Goal: Task Accomplishment & Management: Use online tool/utility

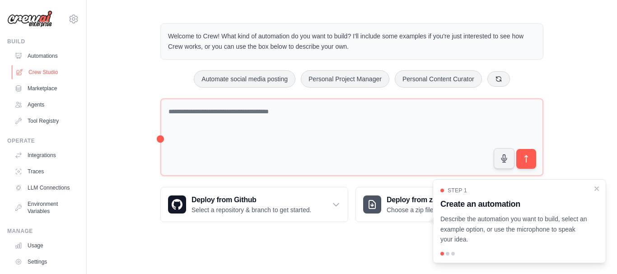
click at [45, 70] on link "Crew Studio" at bounding box center [46, 72] width 68 height 14
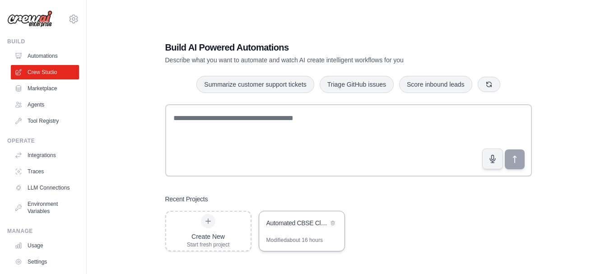
click at [288, 227] on div "Automated CBSE Class 9 Math Question Bank Generator" at bounding box center [297, 222] width 62 height 9
click at [225, 220] on div "Create New Start fresh project" at bounding box center [208, 231] width 43 height 34
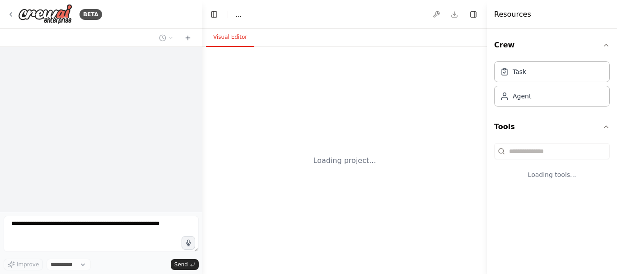
select select "****"
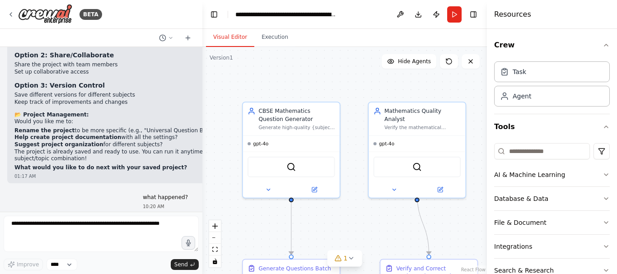
scroll to position [10508, 0]
click at [12, 13] on icon at bounding box center [10, 14] width 7 height 7
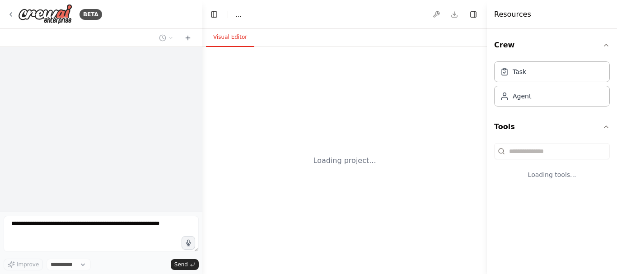
select select "****"
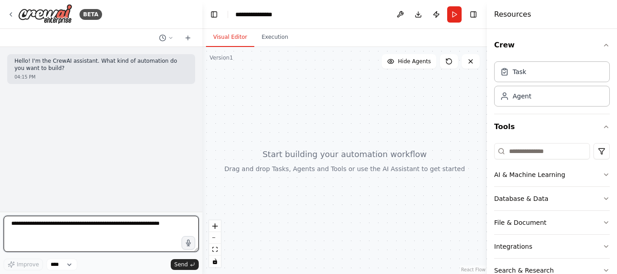
click at [56, 227] on textarea at bounding box center [101, 234] width 195 height 36
paste textarea "**********"
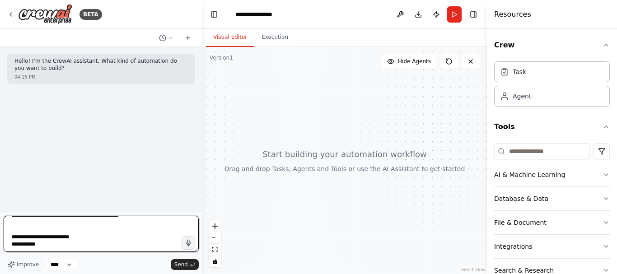
type textarea "**********"
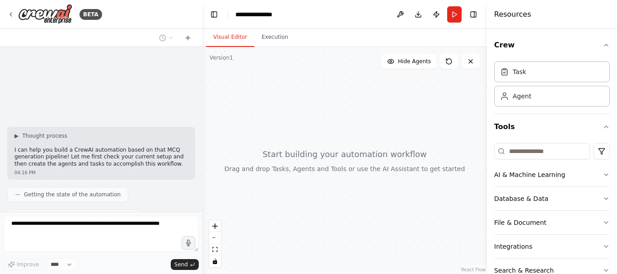
scroll to position [2634, 0]
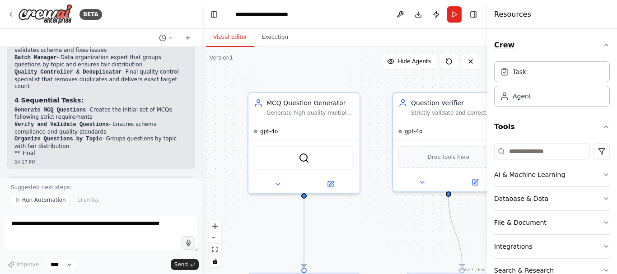
click at [602, 44] on icon "button" at bounding box center [605, 45] width 7 height 7
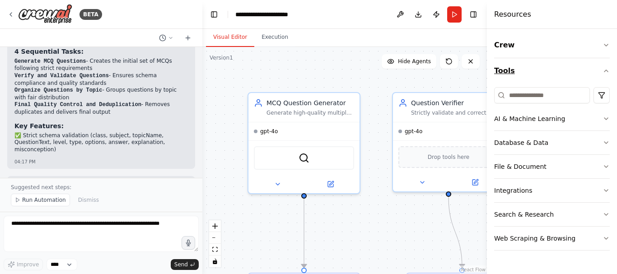
click at [604, 70] on icon "button" at bounding box center [605, 70] width 7 height 7
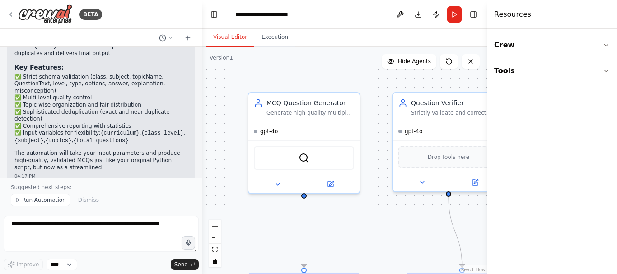
scroll to position [3341, 0]
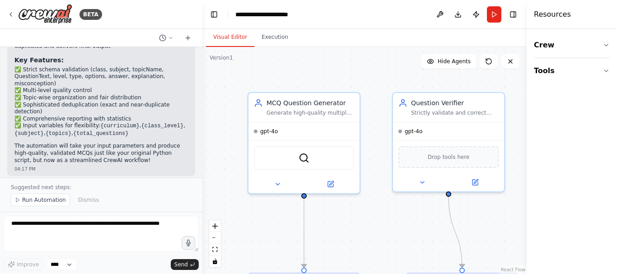
drag, startPoint x: 489, startPoint y: 227, endPoint x: 546, endPoint y: 221, distance: 57.7
click at [546, 221] on div "Resources Crew Tools" at bounding box center [571, 137] width 90 height 274
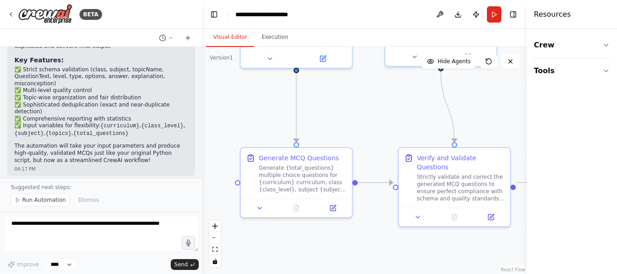
drag, startPoint x: 413, startPoint y: 238, endPoint x: 406, endPoint y: 112, distance: 125.7
click at [406, 112] on div ".deletable-edge-delete-btn { width: 20px; height: 20px; border: 0px solid #ffff…" at bounding box center [364, 160] width 324 height 227
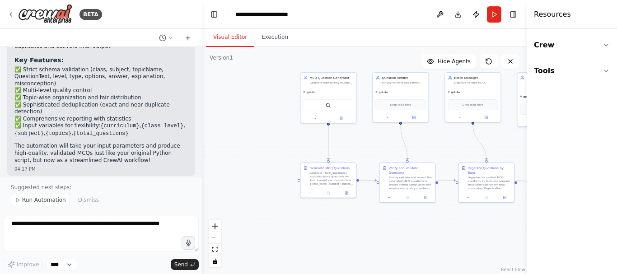
drag, startPoint x: 409, startPoint y: 130, endPoint x: 385, endPoint y: 153, distance: 33.8
click at [385, 153] on div ".deletable-edge-delete-btn { width: 20px; height: 20px; border: 0px solid #ffff…" at bounding box center [364, 160] width 324 height 227
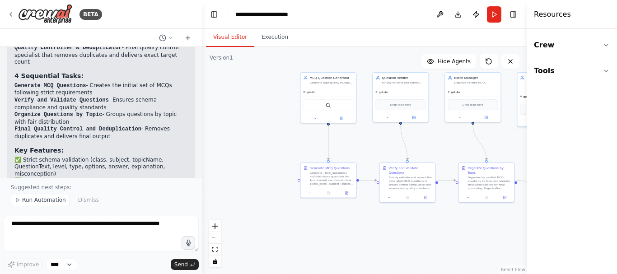
scroll to position [3296, 0]
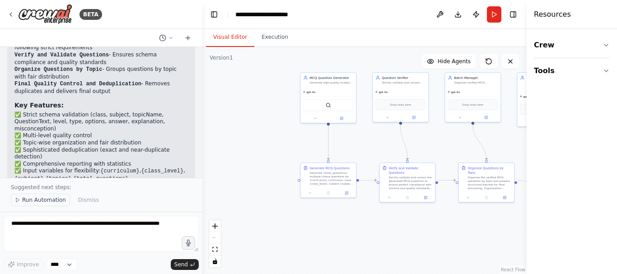
click at [38, 201] on span "Run Automation" at bounding box center [44, 199] width 44 height 7
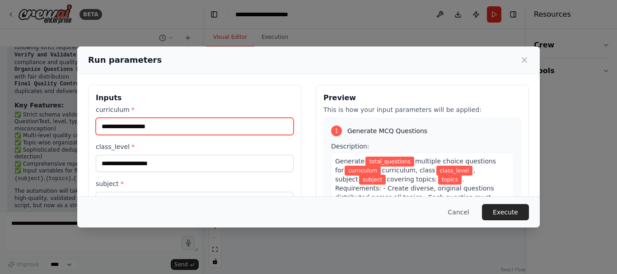
click at [144, 125] on input "curriculum *" at bounding box center [195, 126] width 198 height 17
type input "****"
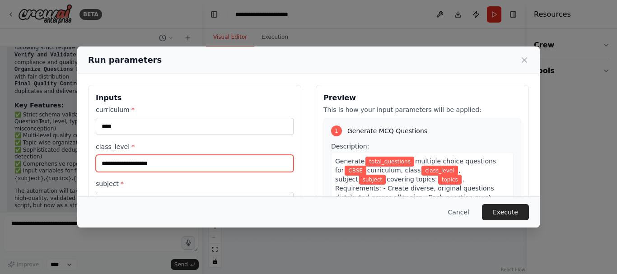
click at [131, 167] on input "class_level *" at bounding box center [195, 163] width 198 height 17
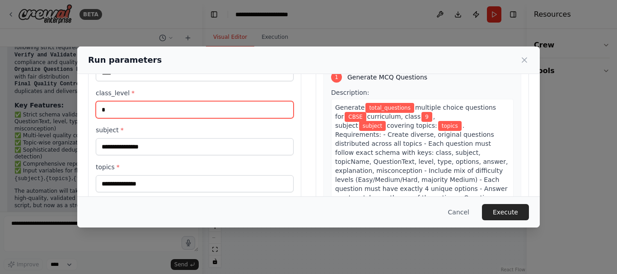
scroll to position [90, 0]
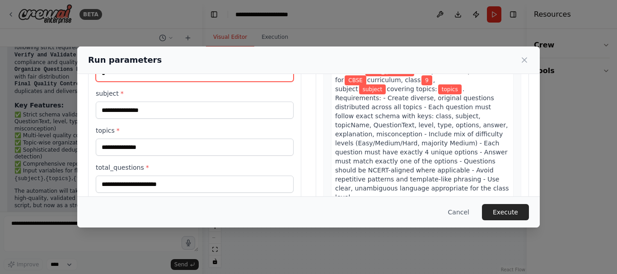
type input "*"
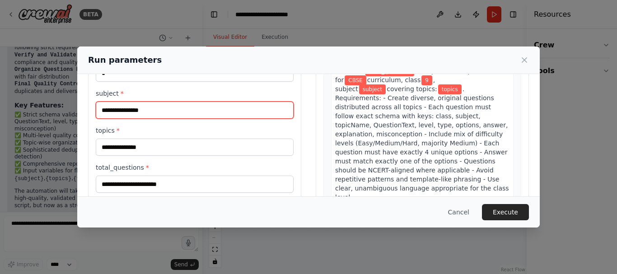
click at [132, 110] on input "subject *" at bounding box center [195, 110] width 198 height 17
type input "**********"
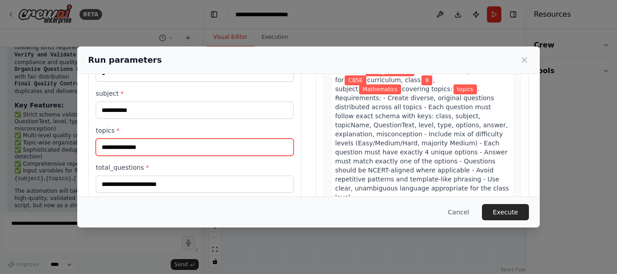
click at [145, 148] on input "topics *" at bounding box center [195, 147] width 198 height 17
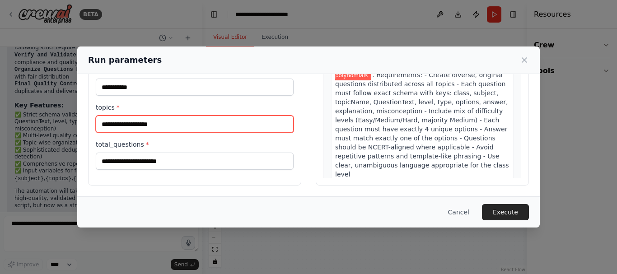
type input "**********"
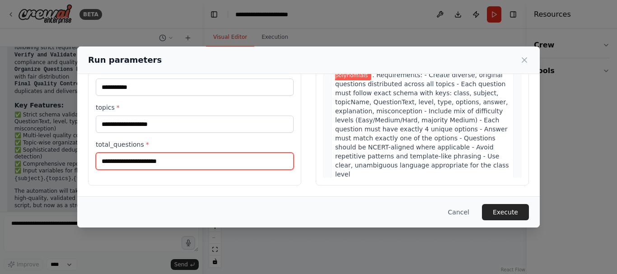
click at [144, 159] on input "total_questions *" at bounding box center [195, 161] width 198 height 17
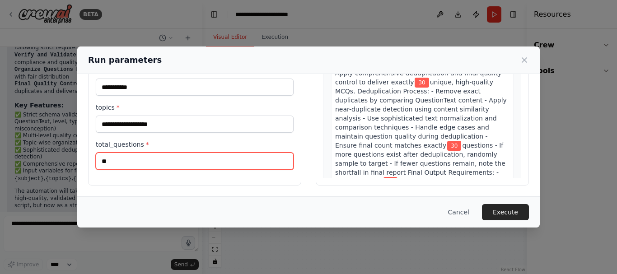
scroll to position [789, 0]
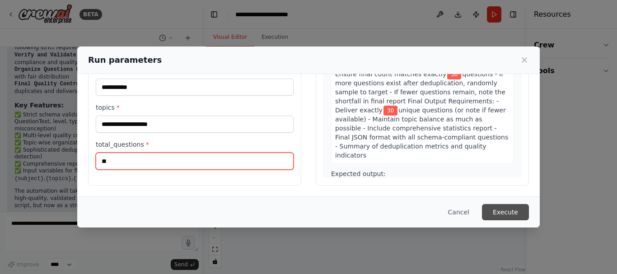
type input "**"
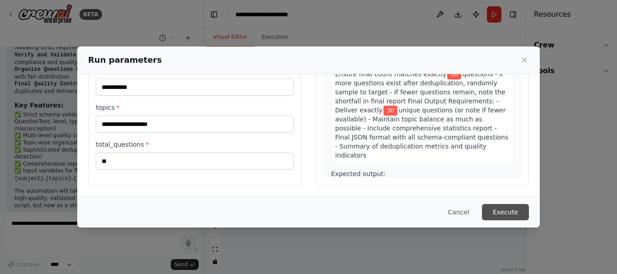
click at [506, 211] on button "Execute" at bounding box center [505, 212] width 47 height 16
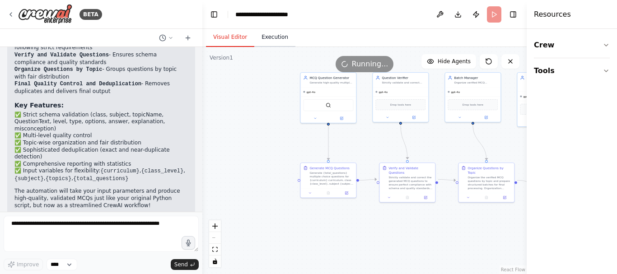
click at [274, 37] on button "Execution" at bounding box center [274, 37] width 41 height 19
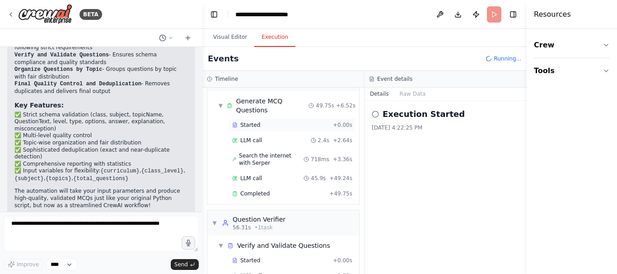
scroll to position [45, 0]
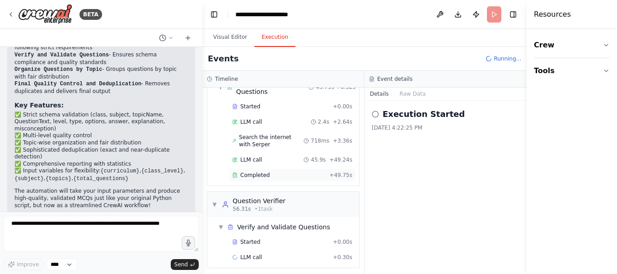
click at [262, 175] on span "Completed" at bounding box center [254, 175] width 29 height 7
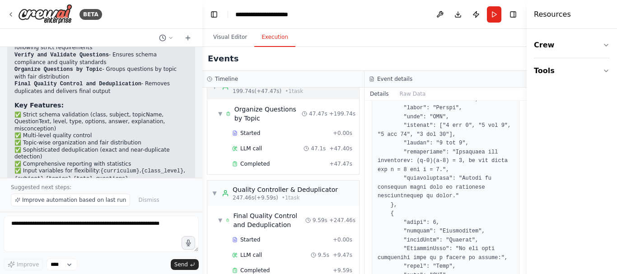
scroll to position [287, 0]
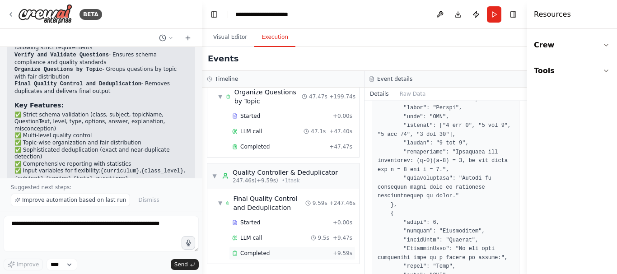
click at [262, 253] on span "Completed" at bounding box center [254, 253] width 29 height 7
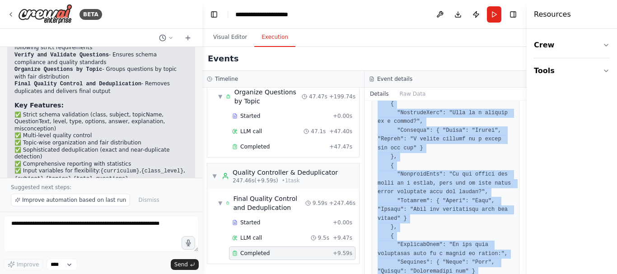
scroll to position [1575, 0]
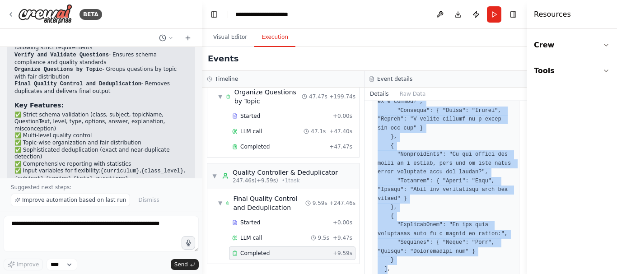
drag, startPoint x: 421, startPoint y: 134, endPoint x: 386, endPoint y: 236, distance: 107.8
copy pre "[ { "QuestionText": "Which of the following is a polynomial?", "Metadata": { "L…"
click at [524, 152] on button "Toggle Sidebar" at bounding box center [526, 137] width 7 height 274
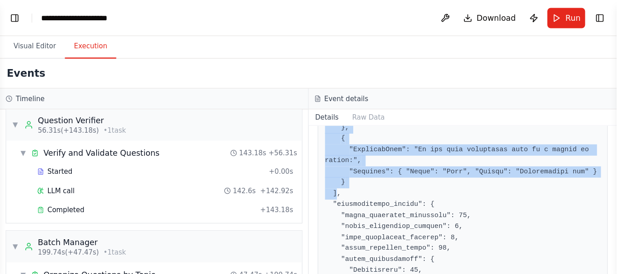
scroll to position [1249, 0]
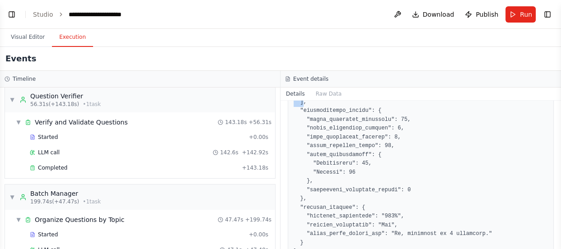
select select "****"
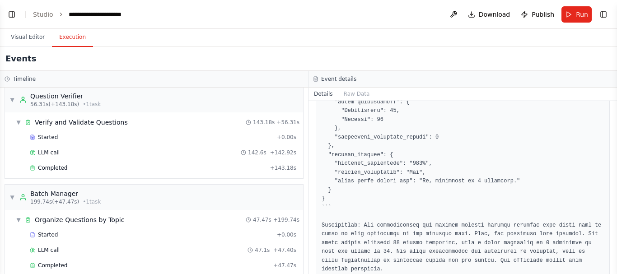
scroll to position [0, 0]
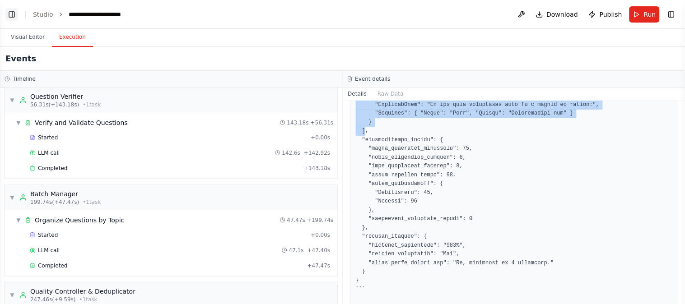
click at [11, 14] on button "Toggle Left Sidebar" at bounding box center [11, 14] width 13 height 13
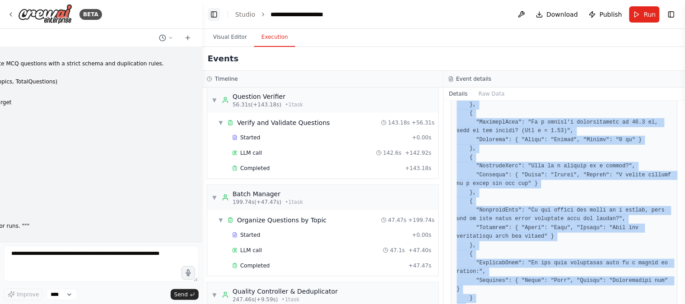
click at [215, 11] on button "Toggle Left Sidebar" at bounding box center [214, 14] width 13 height 13
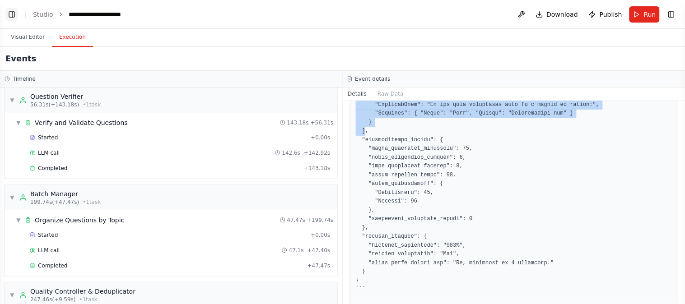
click at [11, 14] on button "Toggle Left Sidebar" at bounding box center [11, 14] width 13 height 13
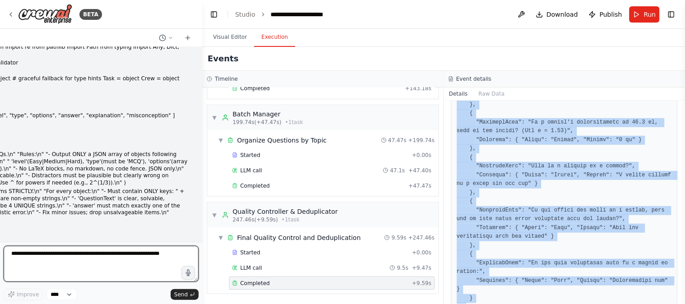
click at [68, 257] on textarea at bounding box center [101, 264] width 195 height 36
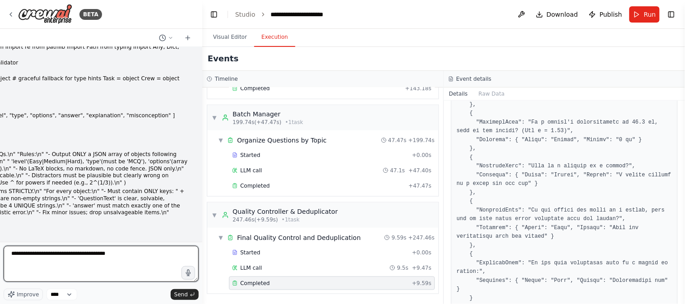
type textarea "**********"
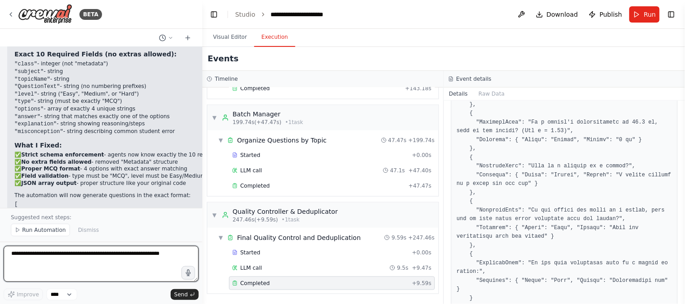
scroll to position [4008, 0]
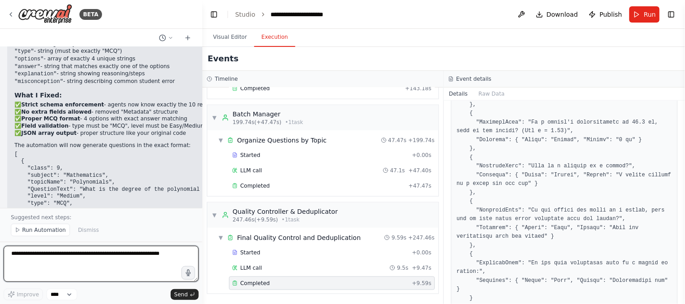
click at [97, 255] on textarea at bounding box center [101, 264] width 195 height 36
type textarea "**********"
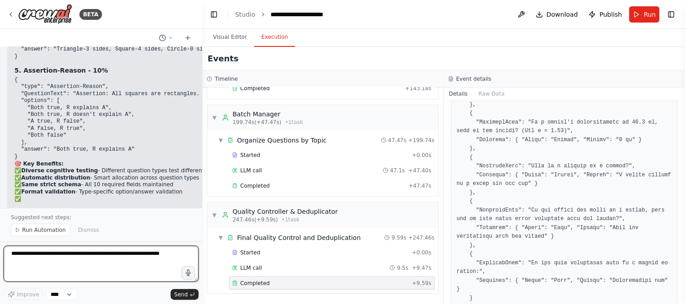
scroll to position [4787, 0]
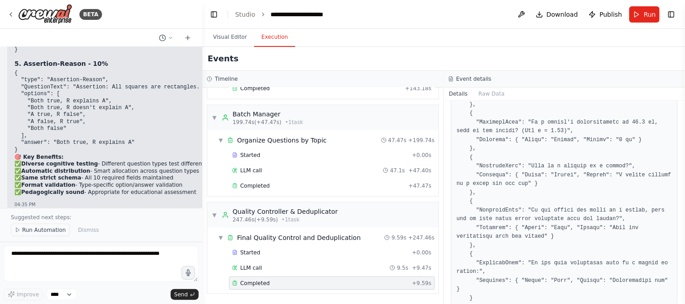
click at [43, 231] on span "Run Automation" at bounding box center [44, 230] width 44 height 7
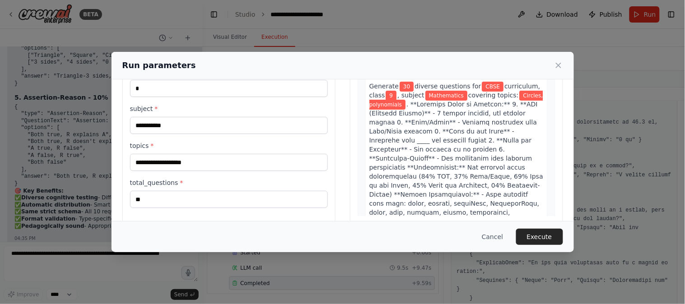
scroll to position [93, 0]
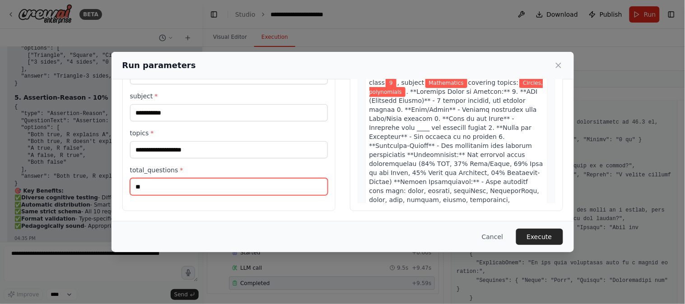
drag, startPoint x: 222, startPoint y: 190, endPoint x: 66, endPoint y: 190, distance: 155.7
click at [66, 190] on div "**********" at bounding box center [342, 152] width 685 height 304
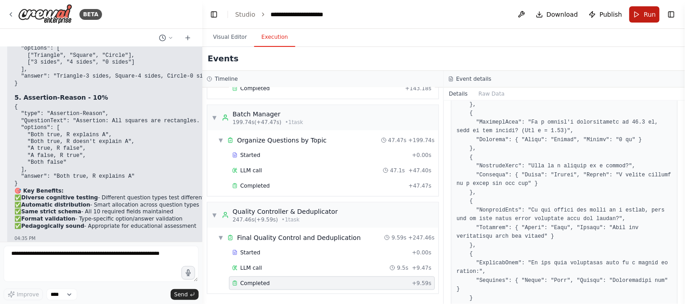
click at [616, 13] on button "Run" at bounding box center [644, 14] width 30 height 16
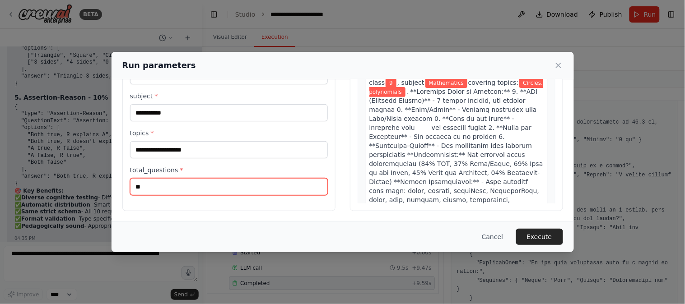
click at [166, 185] on input "**" at bounding box center [229, 186] width 198 height 17
type input "*"
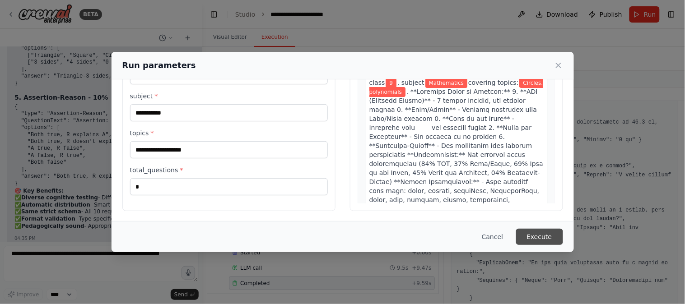
click at [548, 231] on button "Execute" at bounding box center [539, 237] width 47 height 16
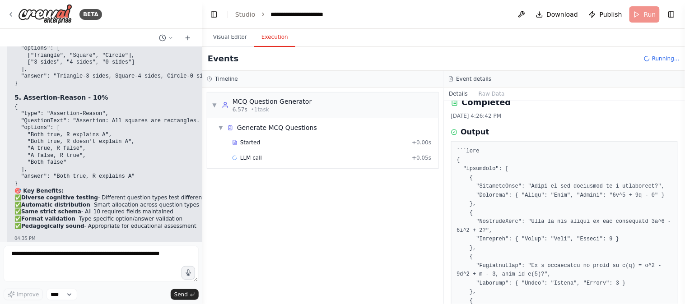
scroll to position [2, 0]
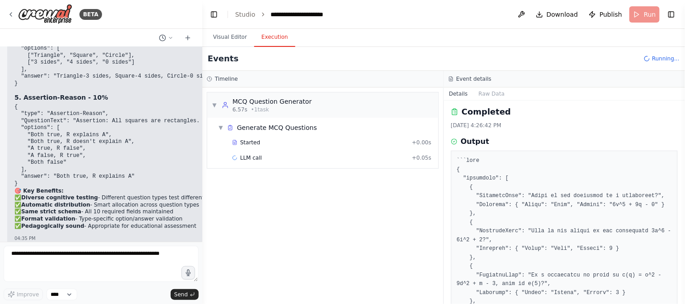
click at [461, 93] on button "Details" at bounding box center [459, 94] width 30 height 13
click at [487, 93] on button "Raw Data" at bounding box center [491, 94] width 37 height 13
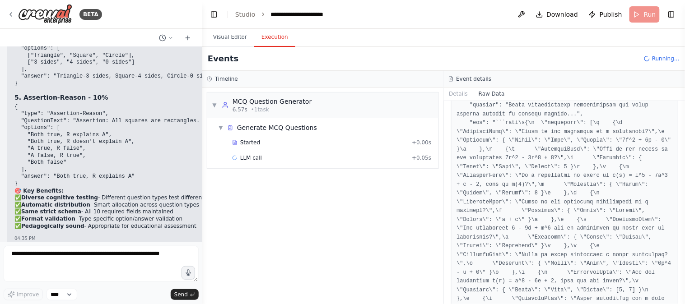
scroll to position [301, 0]
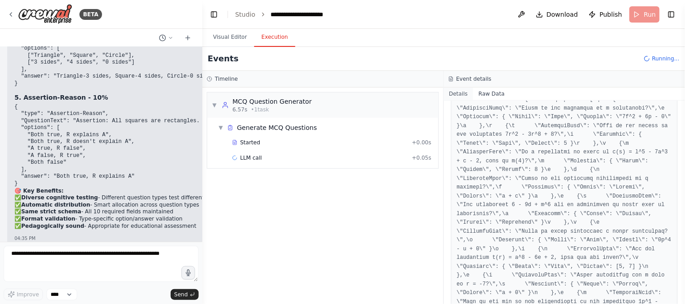
click at [458, 96] on button "Details" at bounding box center [459, 94] width 30 height 13
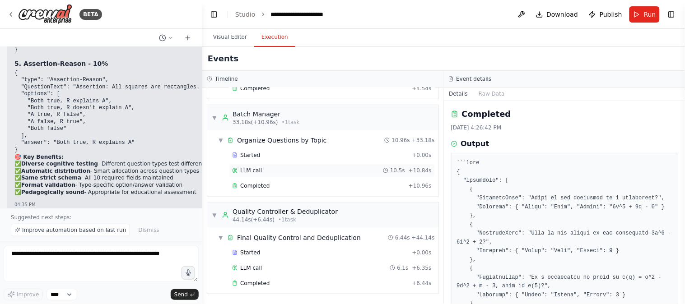
scroll to position [183, 0]
click at [260, 274] on span "Completed" at bounding box center [254, 283] width 29 height 7
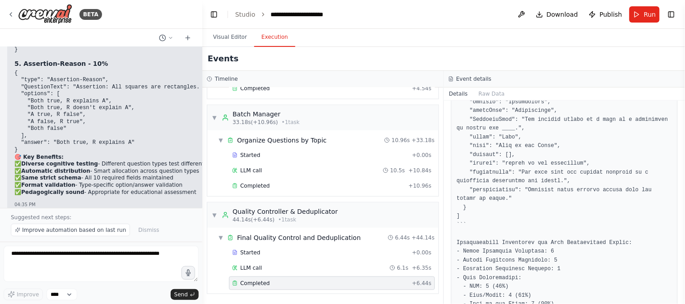
scroll to position [689, 0]
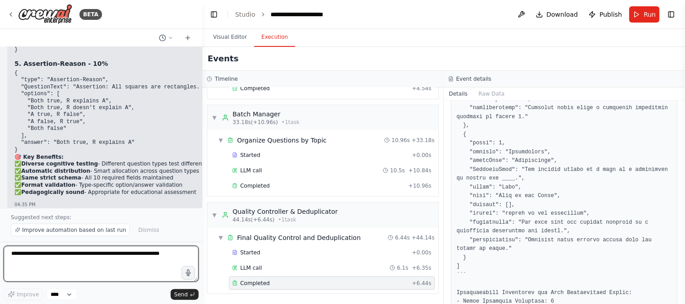
click at [64, 255] on textarea at bounding box center [101, 264] width 195 height 36
type textarea "**********"
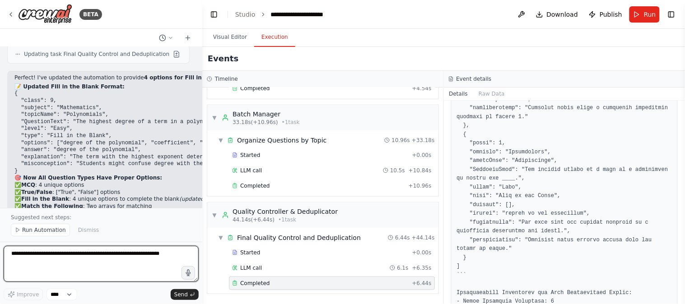
scroll to position [5203, 0]
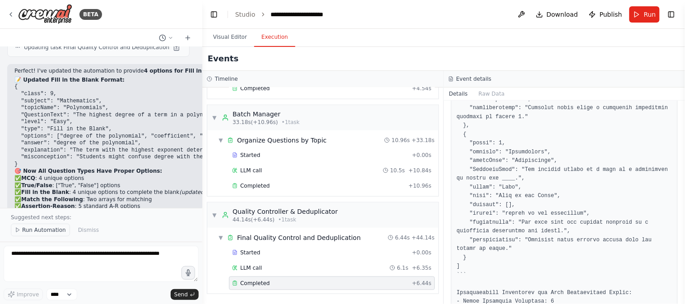
click at [47, 227] on span "Run Automation" at bounding box center [44, 230] width 44 height 7
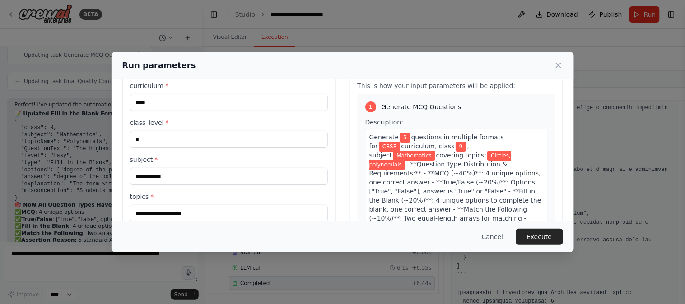
scroll to position [50, 0]
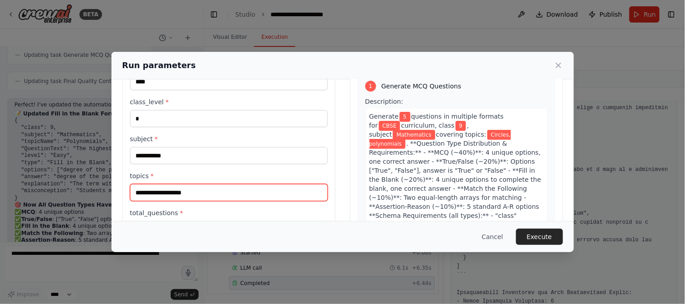
drag, startPoint x: 211, startPoint y: 191, endPoint x: 128, endPoint y: 195, distance: 83.2
click at [128, 195] on div "**********" at bounding box center [228, 147] width 213 height 214
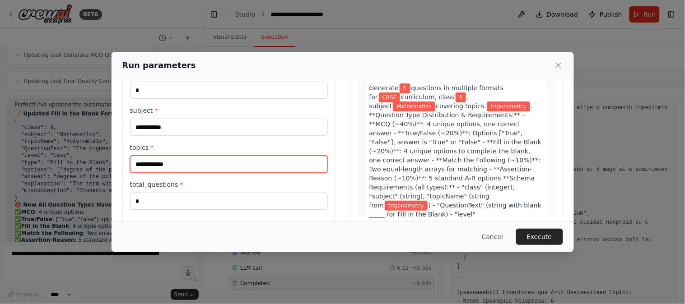
scroll to position [93, 0]
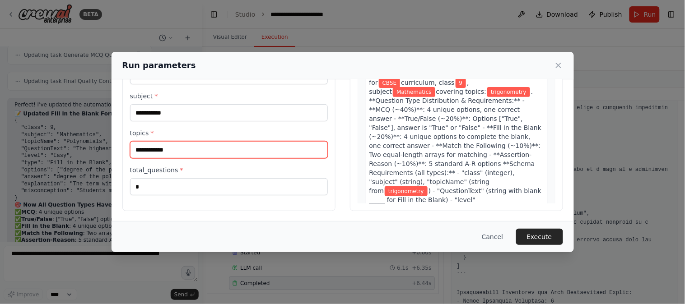
type input "**********"
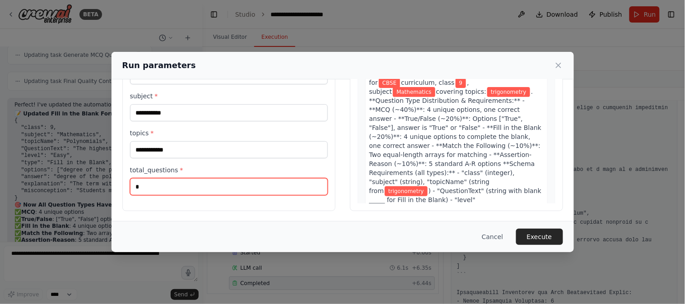
drag, startPoint x: 177, startPoint y: 190, endPoint x: 121, endPoint y: 184, distance: 56.2
click at [121, 184] on div "**********" at bounding box center [342, 104] width 462 height 236
type input "**"
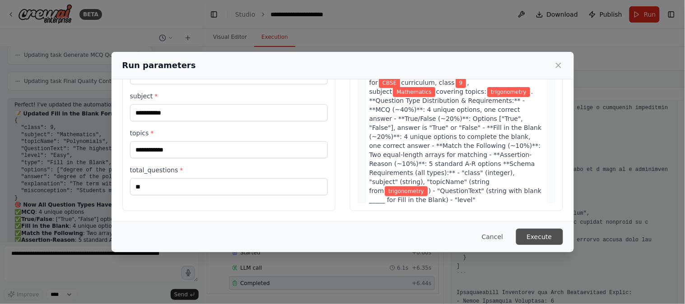
click at [536, 236] on button "Execute" at bounding box center [539, 237] width 47 height 16
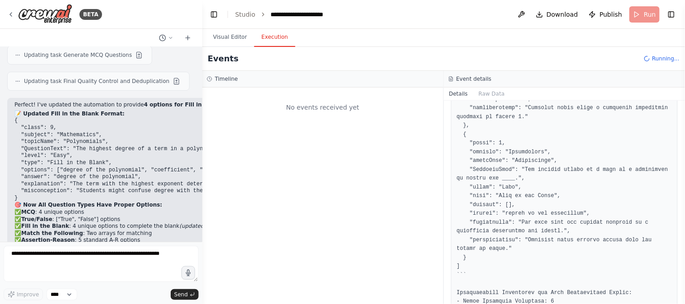
scroll to position [0, 0]
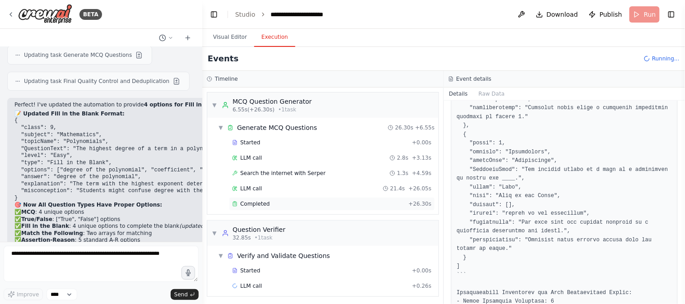
click at [255, 204] on span "Completed" at bounding box center [254, 203] width 29 height 7
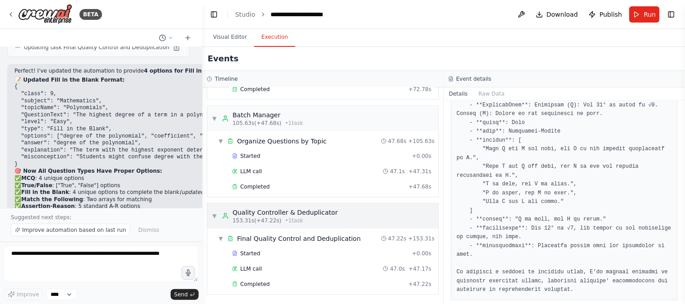
scroll to position [214, 0]
click at [256, 274] on span "Completed" at bounding box center [254, 283] width 29 height 7
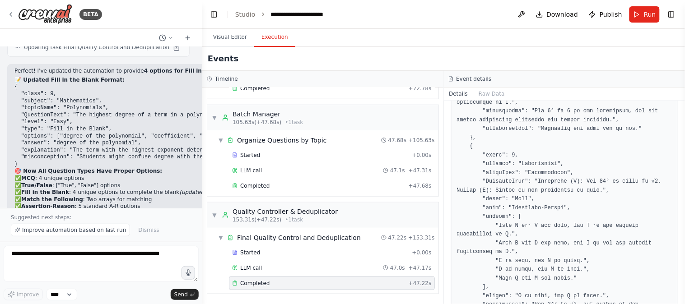
scroll to position [1387, 0]
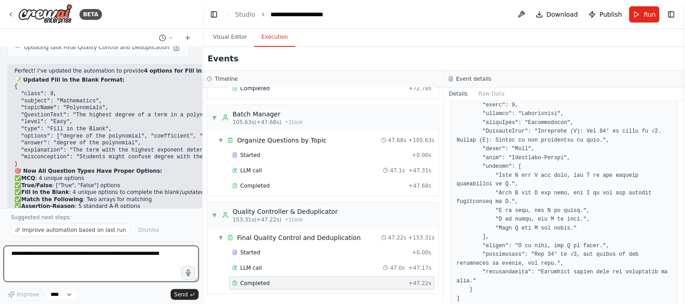
click at [34, 254] on textarea at bounding box center [101, 264] width 195 height 36
type textarea "**********"
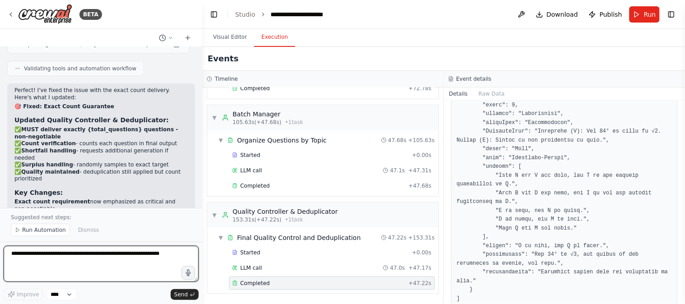
scroll to position [5583, 0]
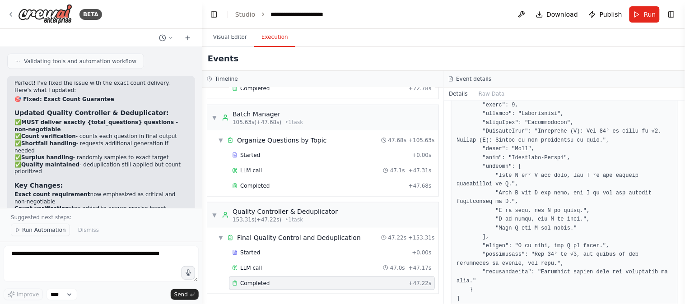
click at [56, 229] on span "Run Automation" at bounding box center [44, 230] width 44 height 7
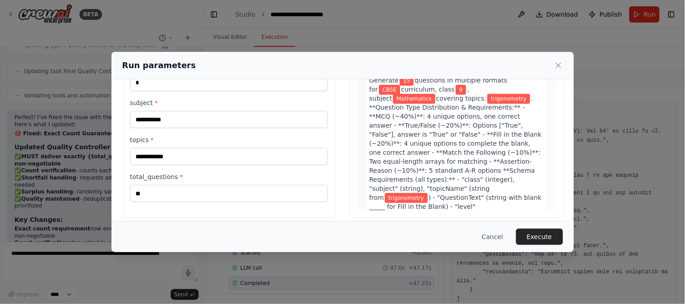
scroll to position [93, 0]
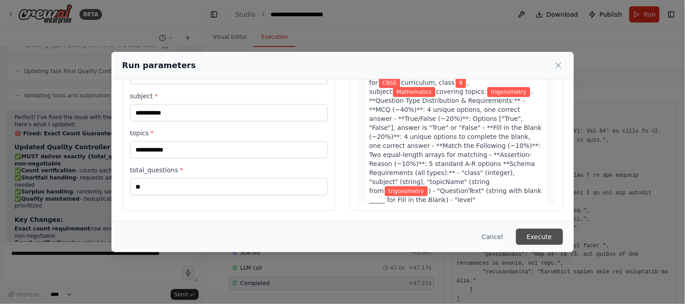
click at [538, 237] on button "Execute" at bounding box center [539, 237] width 47 height 16
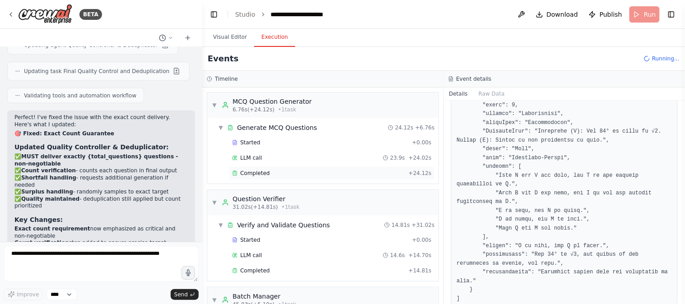
click at [247, 170] on span "Completed" at bounding box center [254, 173] width 29 height 7
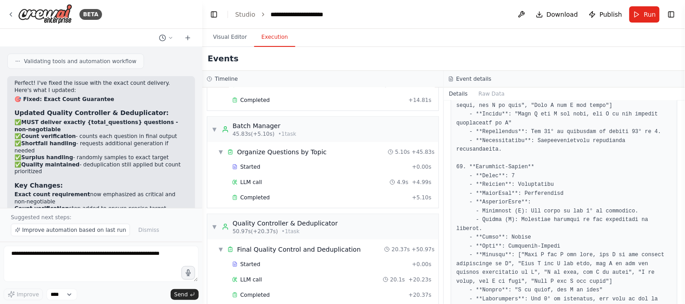
scroll to position [183, 0]
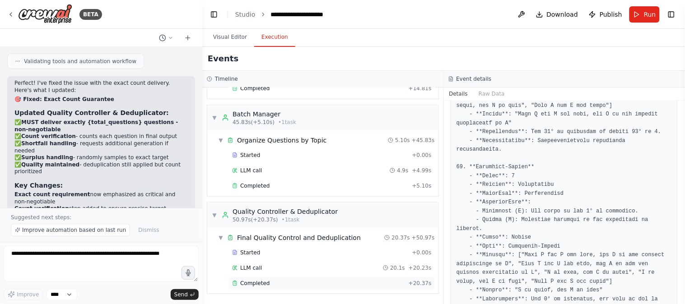
click at [255, 274] on span "Completed" at bounding box center [254, 283] width 29 height 7
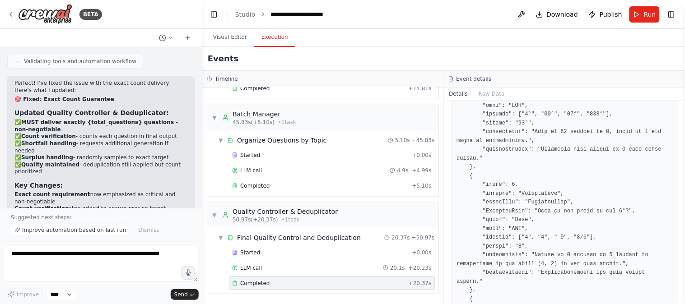
scroll to position [552, 0]
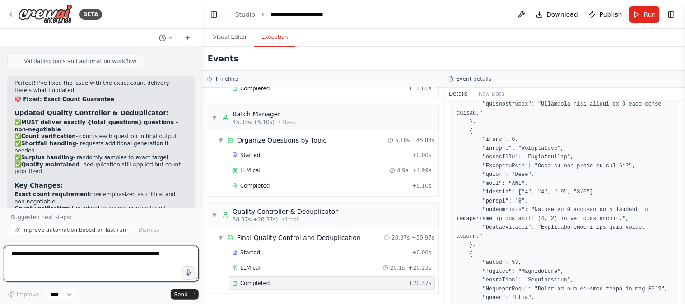
click at [18, 254] on textarea at bounding box center [101, 264] width 195 height 36
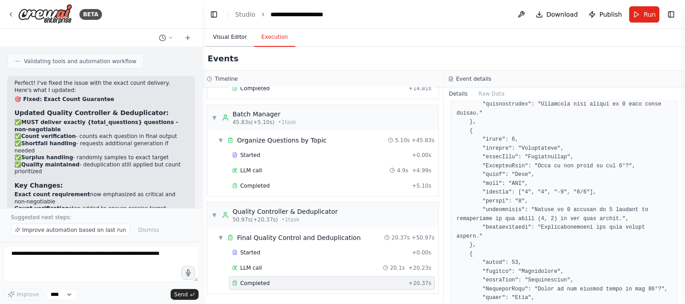
click at [235, 38] on button "Visual Editor" at bounding box center [230, 37] width 48 height 19
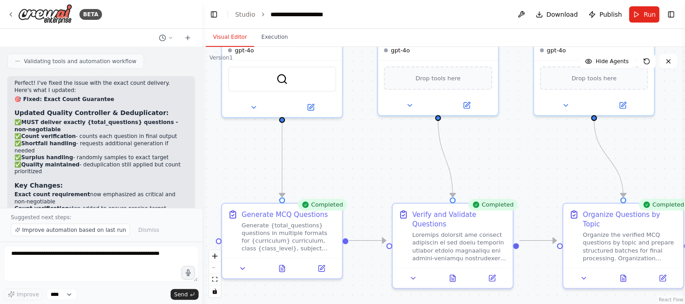
drag, startPoint x: 344, startPoint y: 194, endPoint x: 354, endPoint y: 305, distance: 111.4
click at [354, 274] on html "BETA Hello! I'm the CrewAI assistant. What kind of automation do you want to bu…" at bounding box center [342, 152] width 685 height 304
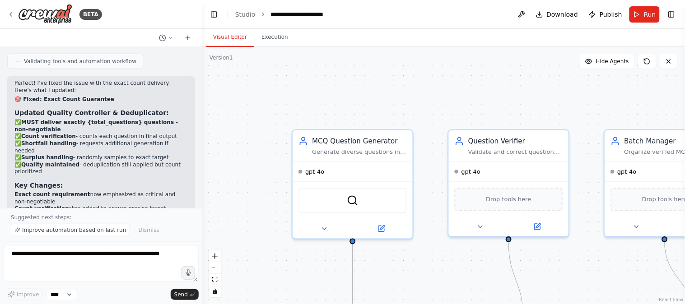
drag, startPoint x: 314, startPoint y: 231, endPoint x: 339, endPoint y: 268, distance: 44.3
click at [339, 268] on div ".deletable-edge-delete-btn { width: 20px; height: 20px; border: 0px solid #ffff…" at bounding box center [443, 175] width 482 height 257
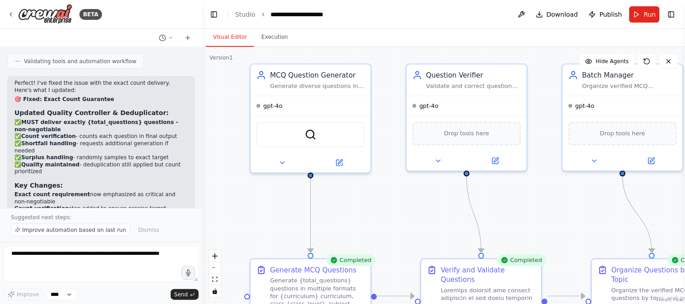
drag, startPoint x: 373, startPoint y: 78, endPoint x: 373, endPoint y: 46, distance: 32.5
click at [372, 46] on div "Visual Editor Execution Version 1 Show Tools Hide Agents .deletable-edge-delete…" at bounding box center [443, 166] width 482 height 275
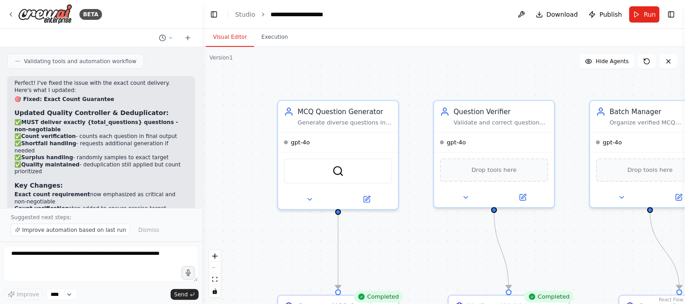
drag, startPoint x: 398, startPoint y: 199, endPoint x: 426, endPoint y: 256, distance: 63.4
click at [426, 256] on div ".deletable-edge-delete-btn { width: 20px; height: 20px; border: 0px solid #ffff…" at bounding box center [443, 175] width 482 height 257
click at [324, 120] on div "Generate diverse questions in multiple formats for {curriculum} curriculum, cla…" at bounding box center [344, 120] width 95 height 8
click at [366, 204] on div at bounding box center [338, 197] width 120 height 19
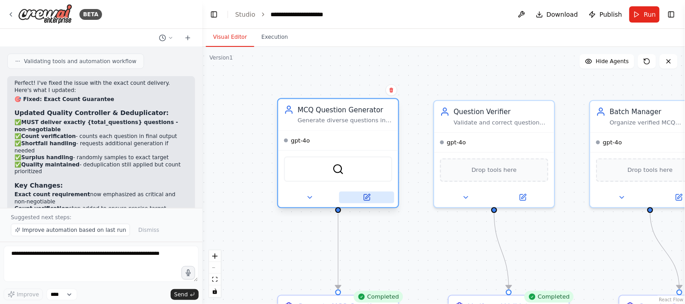
click at [368, 196] on icon at bounding box center [367, 197] width 5 height 5
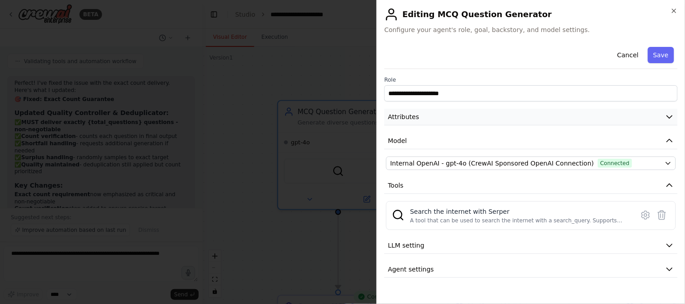
click at [447, 116] on button "Attributes" at bounding box center [530, 117] width 293 height 17
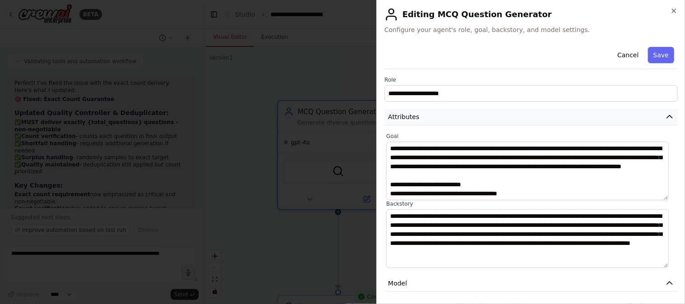
click at [447, 116] on button "Attributes" at bounding box center [530, 117] width 293 height 17
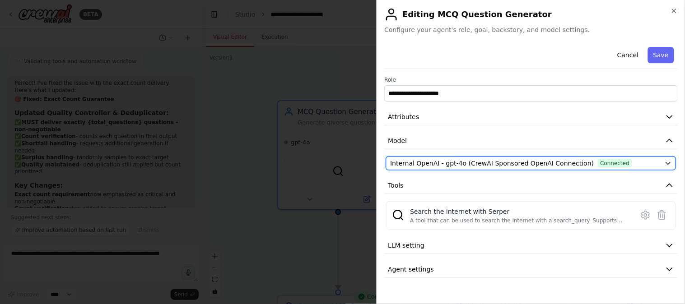
click at [616, 162] on icon "button" at bounding box center [667, 163] width 7 height 7
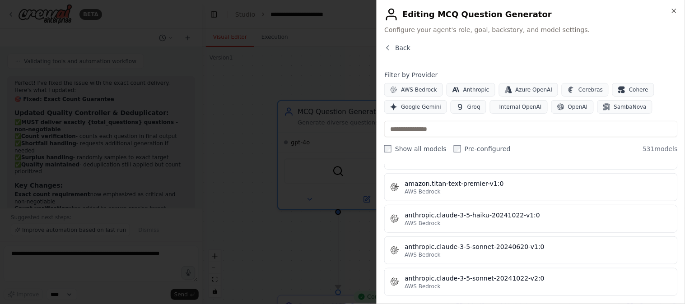
scroll to position [752, 0]
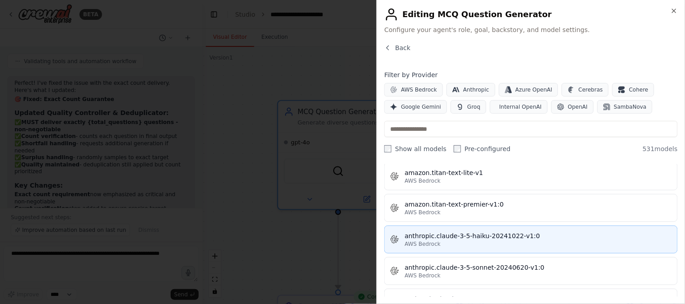
click at [539, 241] on div "anthropic.claude-3-5-haiku-20241022-v1:0" at bounding box center [537, 236] width 267 height 9
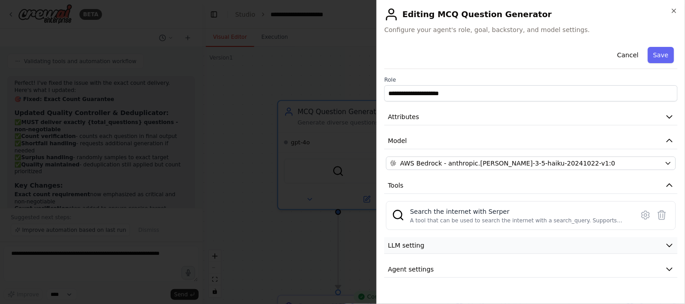
click at [450, 247] on button "LLM setting" at bounding box center [530, 245] width 293 height 17
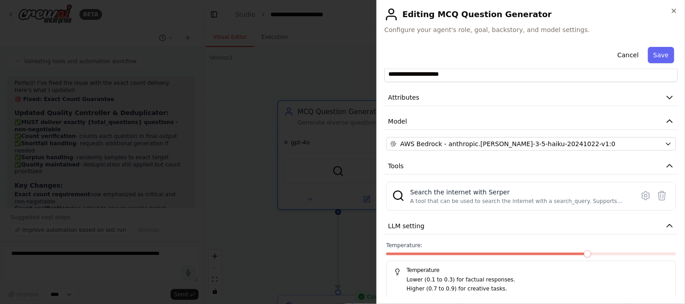
scroll to position [2, 0]
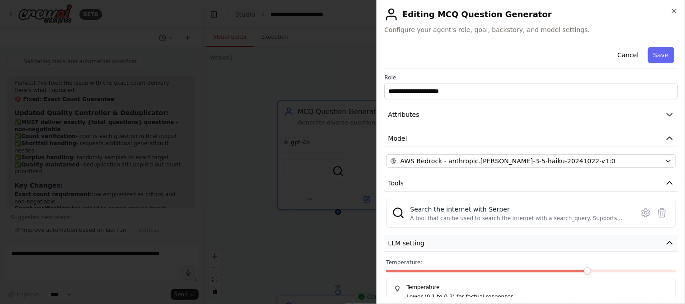
click at [455, 241] on button "LLM setting" at bounding box center [530, 243] width 293 height 17
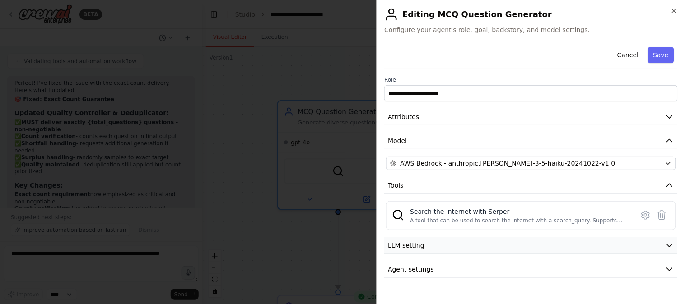
scroll to position [0, 0]
click at [454, 268] on button "Agent settings" at bounding box center [530, 269] width 293 height 17
click at [616, 53] on button "Cancel" at bounding box center [628, 55] width 32 height 16
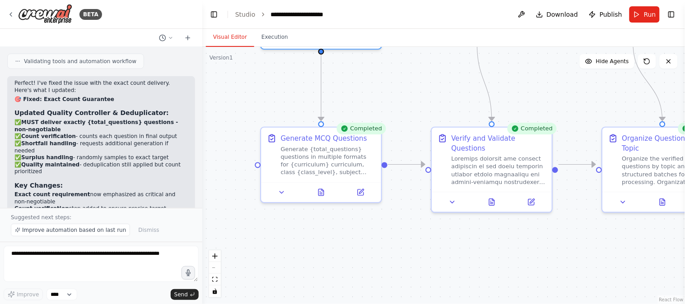
drag, startPoint x: 402, startPoint y: 249, endPoint x: 385, endPoint y: 80, distance: 169.2
click at [385, 80] on div ".deletable-edge-delete-btn { width: 20px; height: 20px; border: 0px solid #ffff…" at bounding box center [443, 175] width 482 height 257
click at [363, 195] on button at bounding box center [359, 191] width 33 height 12
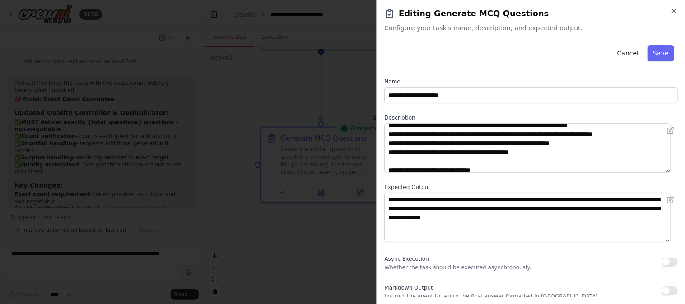
scroll to position [3, 0]
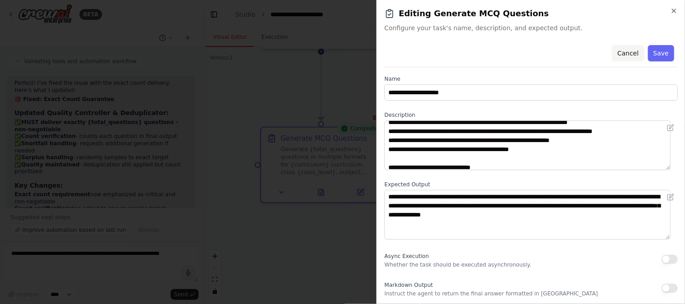
click at [616, 52] on button "Cancel" at bounding box center [628, 53] width 32 height 16
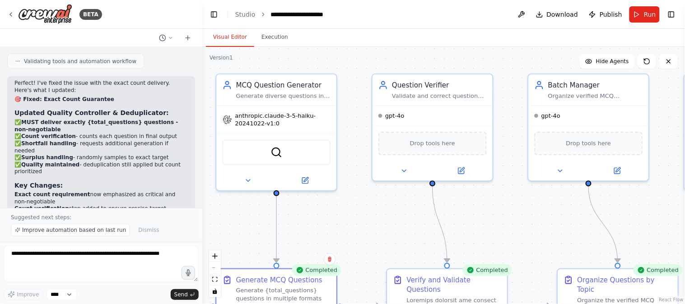
drag, startPoint x: 529, startPoint y: 139, endPoint x: 498, endPoint y: 232, distance: 98.2
click at [498, 232] on div ".deletable-edge-delete-btn { width: 20px; height: 20px; border: 0px solid #ffff…" at bounding box center [443, 175] width 482 height 257
click at [269, 37] on button "Execution" at bounding box center [274, 37] width 41 height 19
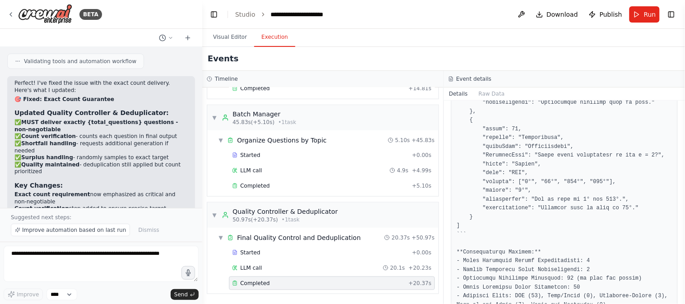
scroll to position [1682, 0]
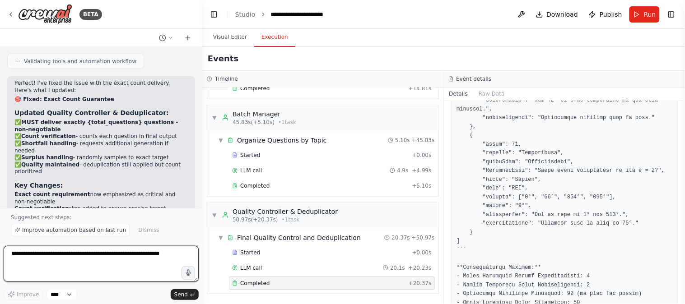
click at [52, 256] on textarea at bounding box center [101, 264] width 195 height 36
type textarea "**********"
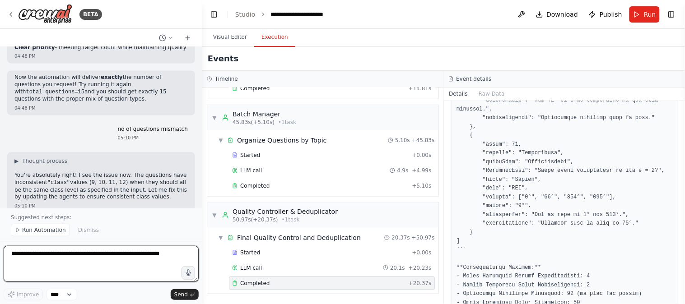
scroll to position [5715, 0]
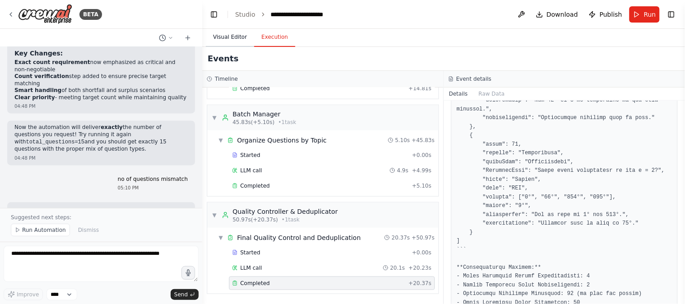
drag, startPoint x: 227, startPoint y: 38, endPoint x: 229, endPoint y: 45, distance: 7.1
click at [226, 38] on button "Visual Editor" at bounding box center [230, 37] width 48 height 19
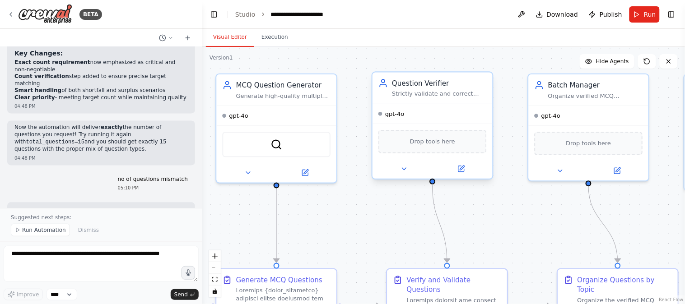
click at [426, 95] on div "Strictly validate and correct MCQ questions to ensure PERFECT schema compliance…" at bounding box center [439, 94] width 95 height 8
click at [460, 174] on div at bounding box center [432, 168] width 120 height 19
click at [463, 169] on icon at bounding box center [461, 169] width 6 height 6
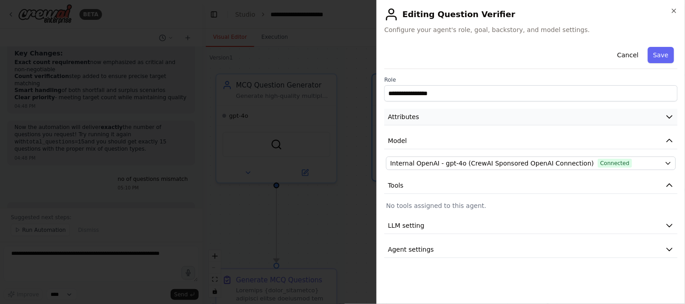
click at [511, 121] on button "Attributes" at bounding box center [530, 117] width 293 height 17
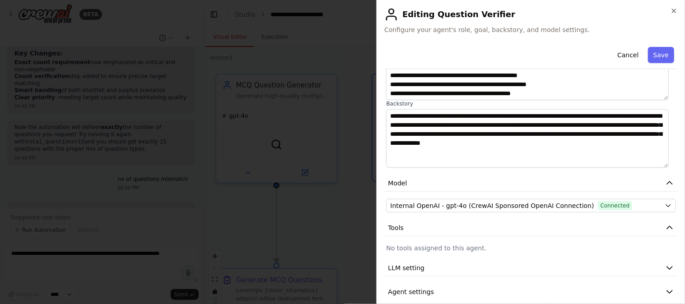
scroll to position [111, 0]
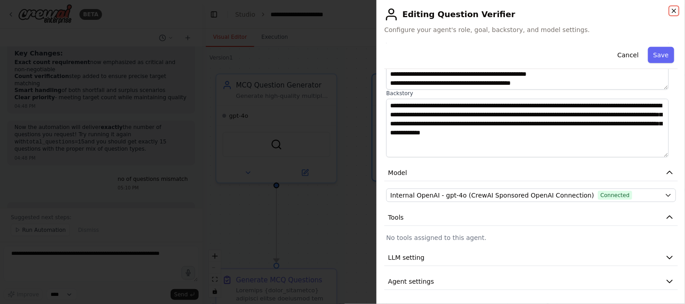
click at [616, 9] on icon "button" at bounding box center [674, 11] width 4 height 4
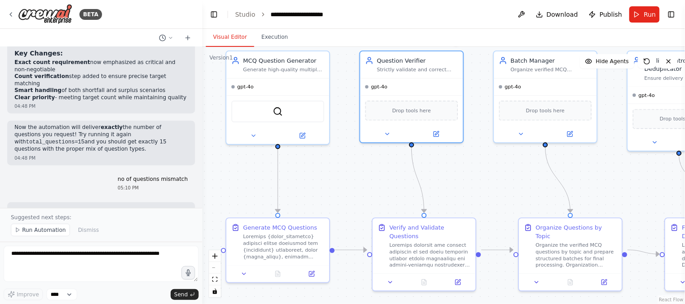
drag, startPoint x: 475, startPoint y: 235, endPoint x: 449, endPoint y: 192, distance: 50.1
click at [449, 192] on div ".deletable-edge-delete-btn { width: 20px; height: 20px; border: 0px solid #ffff…" at bounding box center [443, 175] width 482 height 257
click at [458, 274] on icon at bounding box center [457, 280] width 5 height 5
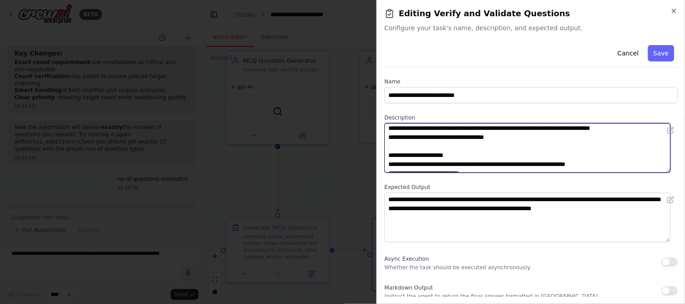
scroll to position [160, 0]
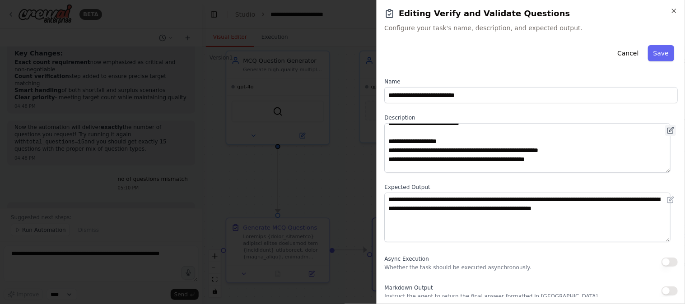
click at [616, 128] on icon at bounding box center [670, 130] width 7 height 7
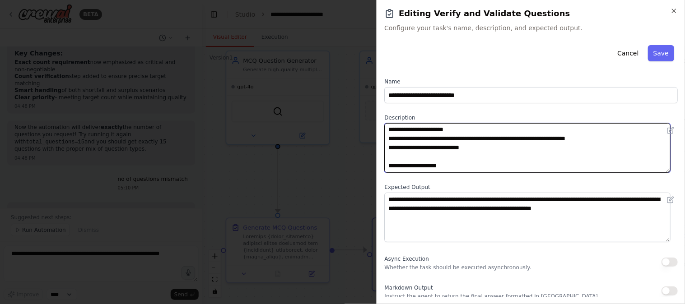
scroll to position [114, 0]
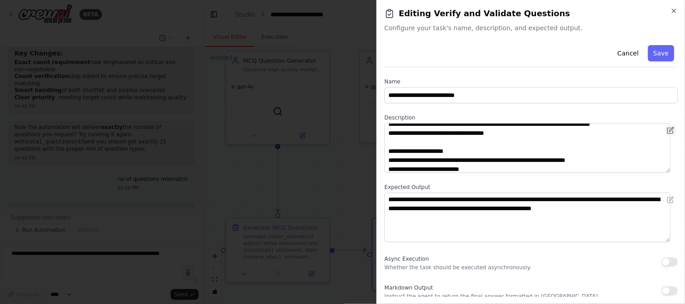
click at [616, 129] on icon at bounding box center [670, 130] width 7 height 7
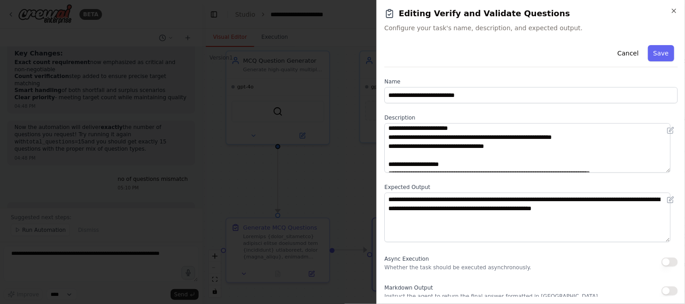
scroll to position [64, 0]
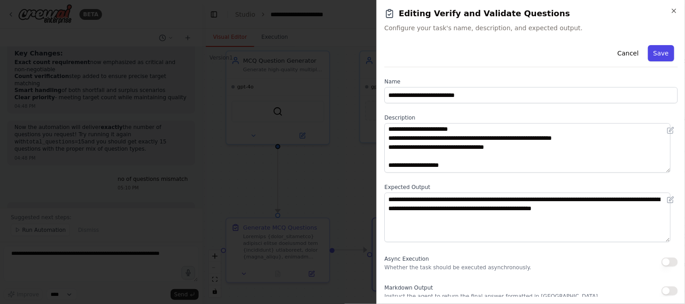
click at [616, 50] on button "Save" at bounding box center [661, 53] width 26 height 16
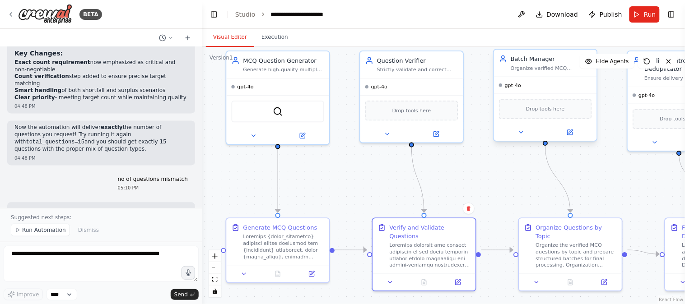
click at [561, 104] on div "Drop tools here" at bounding box center [545, 109] width 93 height 20
click at [570, 131] on icon at bounding box center [571, 132] width 4 height 4
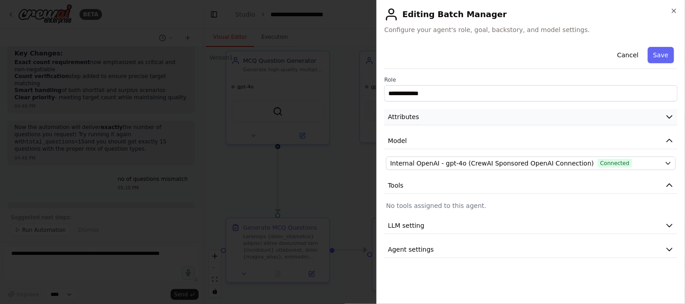
click at [616, 116] on icon "button" at bounding box center [669, 116] width 9 height 9
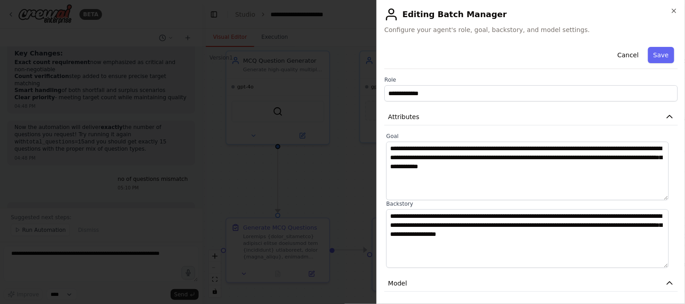
scroll to position [50, 0]
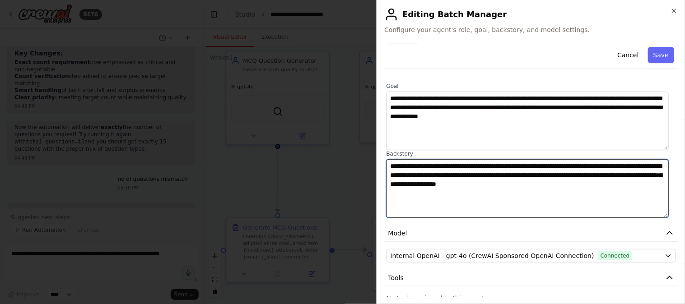
click at [412, 173] on textarea "**********" at bounding box center [527, 188] width 282 height 59
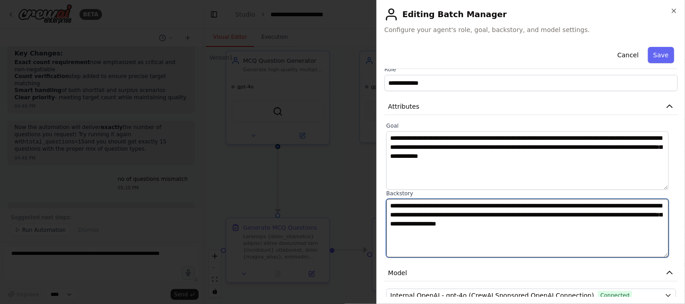
scroll to position [0, 0]
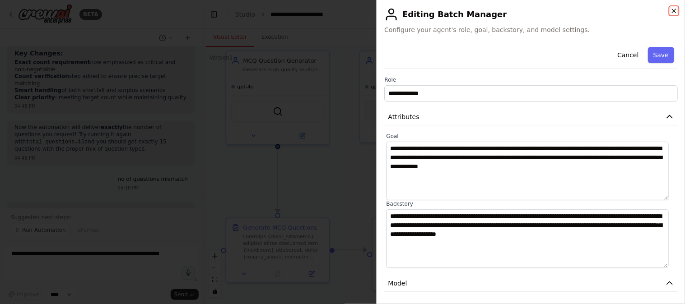
click at [616, 9] on icon "button" at bounding box center [674, 11] width 4 height 4
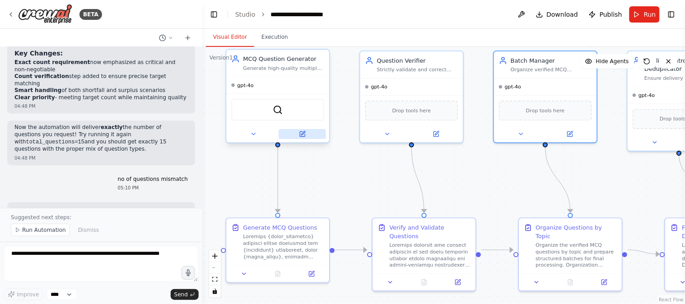
click at [303, 133] on icon at bounding box center [303, 133] width 4 height 4
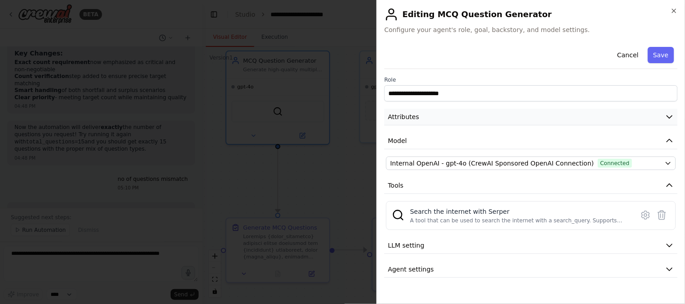
click at [557, 116] on button "Attributes" at bounding box center [530, 117] width 293 height 17
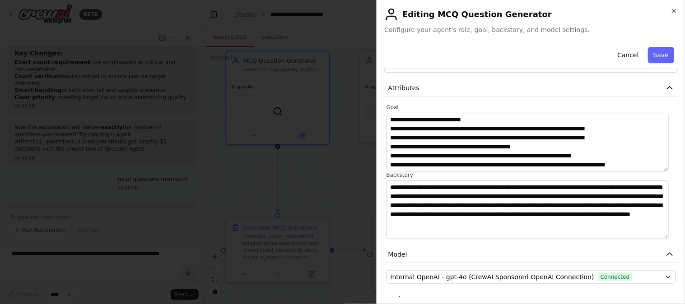
scroll to position [50, 0]
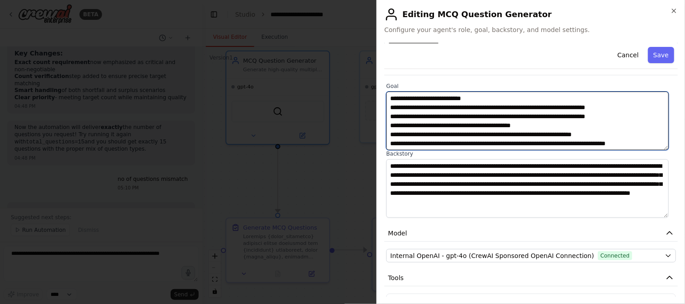
drag, startPoint x: 397, startPoint y: 143, endPoint x: 673, endPoint y: 140, distance: 276.2
click at [616, 140] on div "**********" at bounding box center [530, 170] width 293 height 254
